Goal: Task Accomplishment & Management: Use online tool/utility

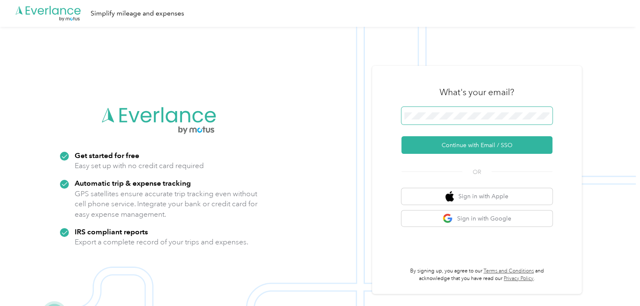
click at [473, 109] on span at bounding box center [477, 116] width 151 height 18
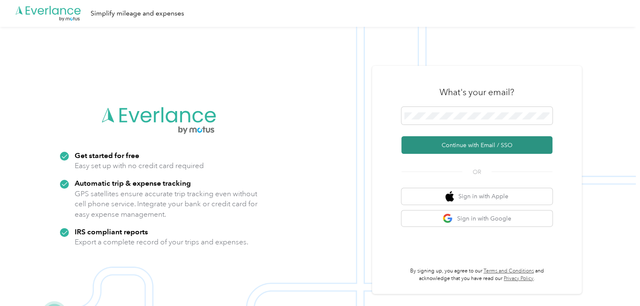
click at [468, 141] on button "Continue with Email / SSO" at bounding box center [477, 145] width 151 height 18
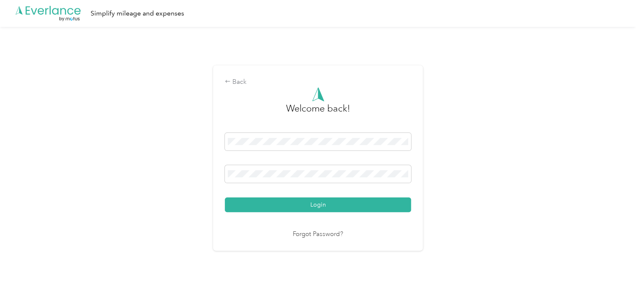
click at [225, 198] on button "Login" at bounding box center [318, 205] width 186 height 15
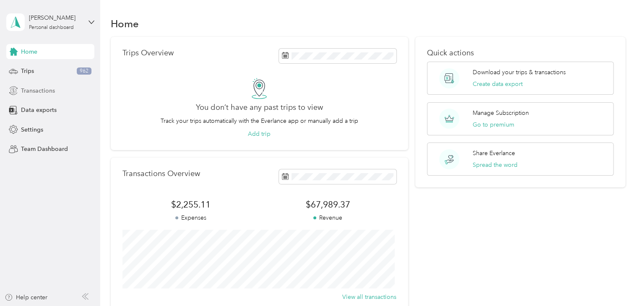
click at [35, 91] on span "Transactions" at bounding box center [38, 90] width 34 height 9
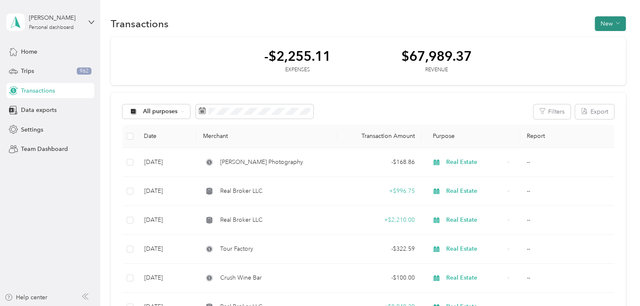
click at [616, 21] on icon "button" at bounding box center [618, 23] width 4 height 4
click at [610, 38] on span "Expense" at bounding box center [606, 39] width 23 height 9
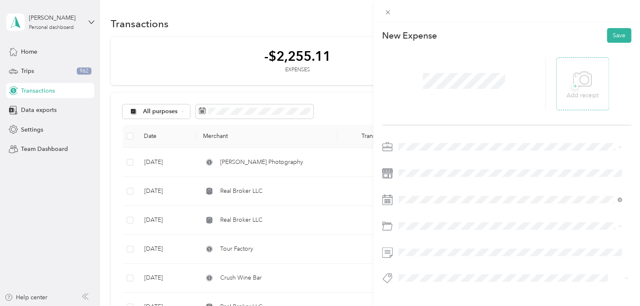
click at [572, 89] on span "+" at bounding box center [575, 86] width 6 height 6
click at [426, 202] on span "Real Estate" at bounding box center [416, 202] width 28 height 7
click at [428, 258] on span "Advertising and Marketing" at bounding box center [437, 255] width 70 height 7
click at [619, 37] on button "Save" at bounding box center [619, 35] width 24 height 15
